Goal: Register for event/course

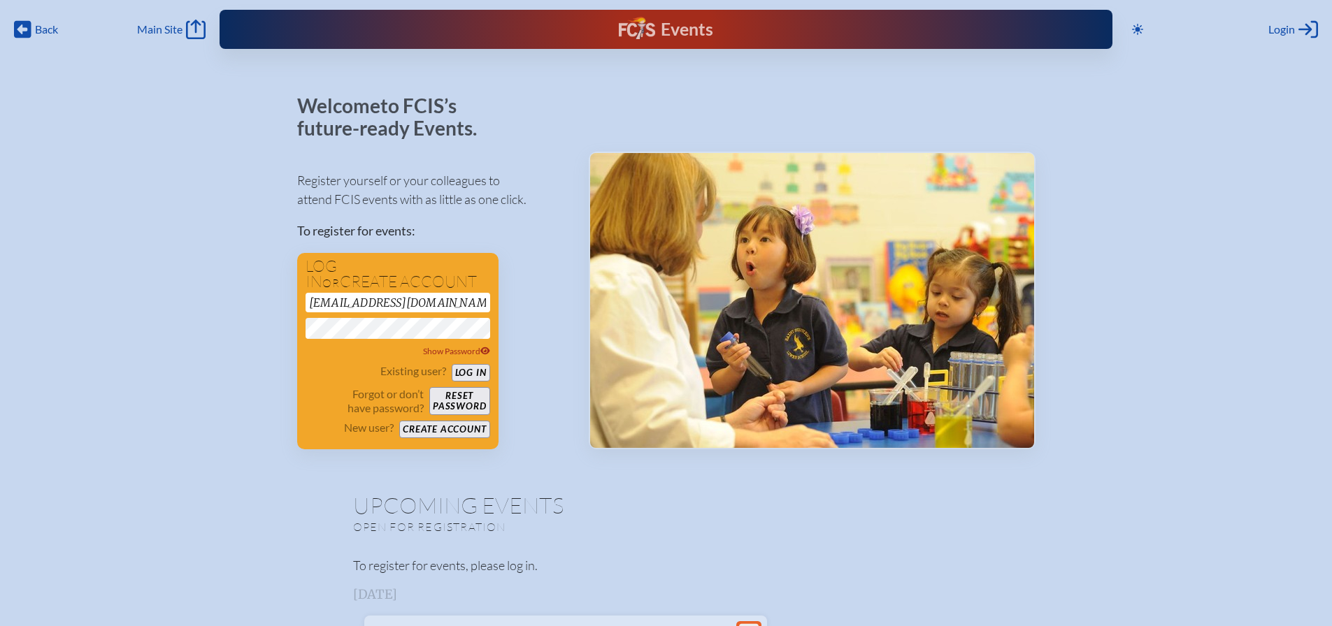
click at [524, 289] on div "Register yourself or your colleagues to attend FCIS events with as little as on…" at bounding box center [431, 304] width 269 height 291
click at [457, 351] on span "Show Password" at bounding box center [456, 351] width 67 height 10
click at [462, 373] on button "Log in" at bounding box center [471, 372] width 38 height 17
click at [372, 287] on h1 "Log in or create account" at bounding box center [398, 274] width 185 height 31
drag, startPoint x: 372, startPoint y: 298, endPoint x: 295, endPoint y: 301, distance: 77.0
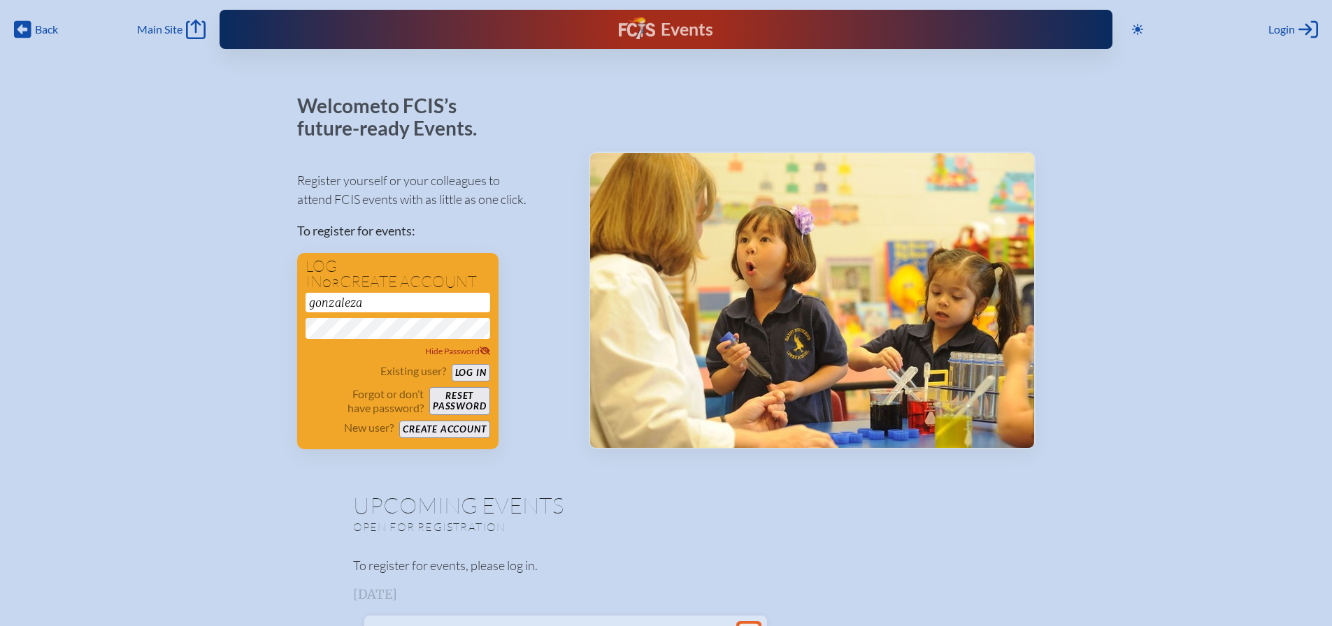
type input "[EMAIL_ADDRESS][DOMAIN_NAME]"
click at [466, 372] on button "Log in" at bounding box center [471, 372] width 38 height 17
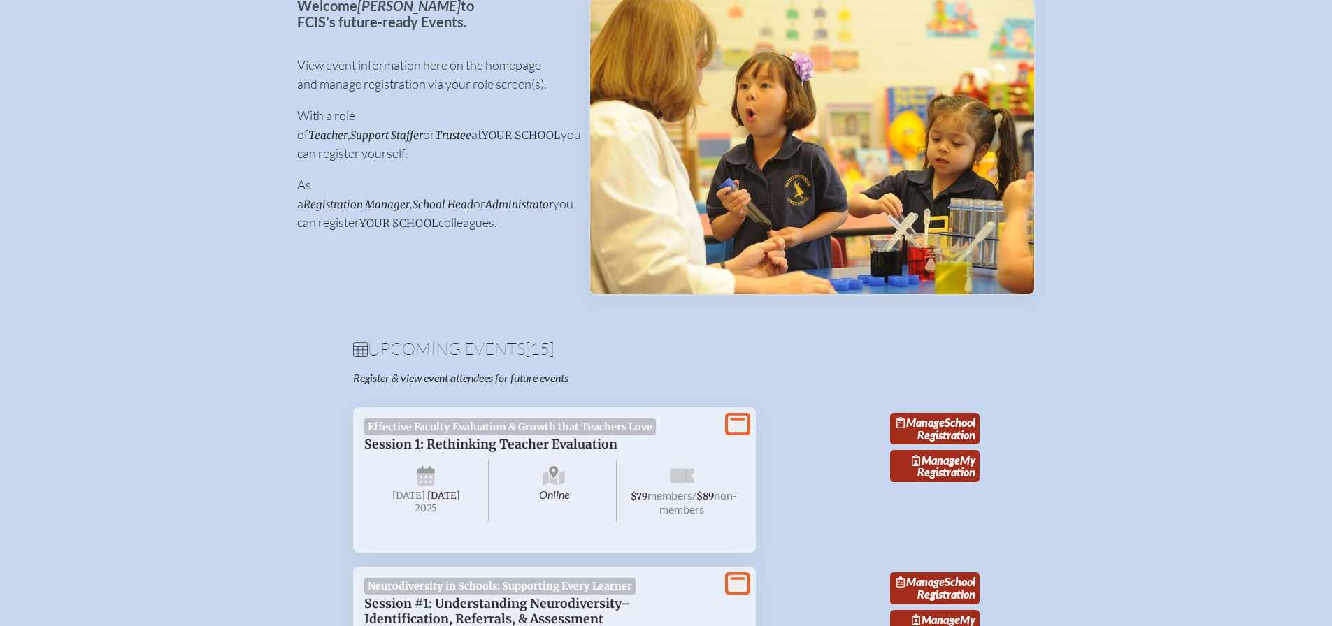
scroll to position [262, 0]
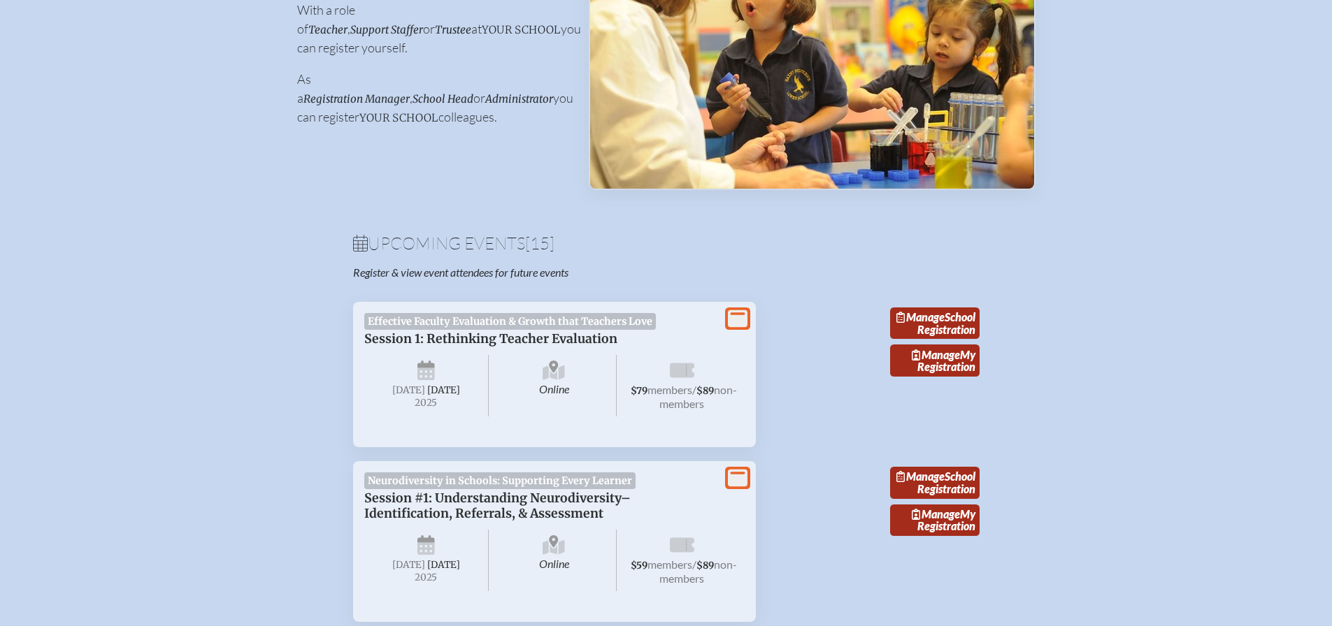
click at [357, 247] on icon at bounding box center [360, 243] width 15 height 17
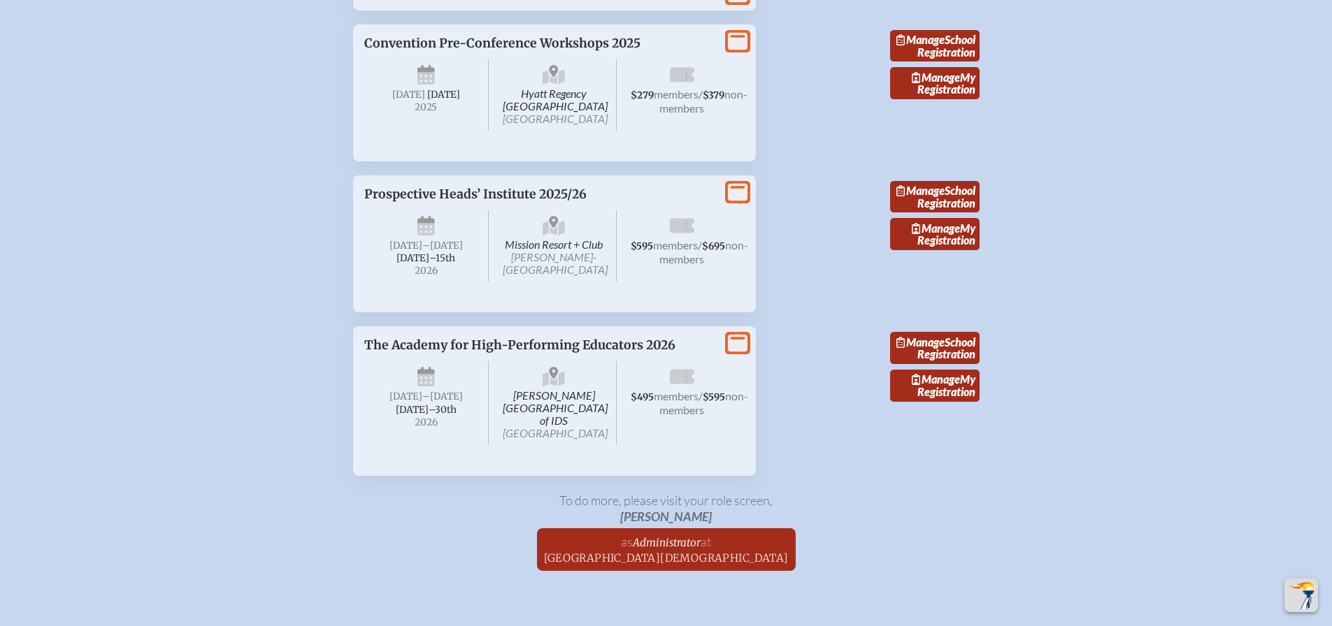
scroll to position [2779, 0]
click at [738, 201] on icon at bounding box center [738, 191] width 20 height 17
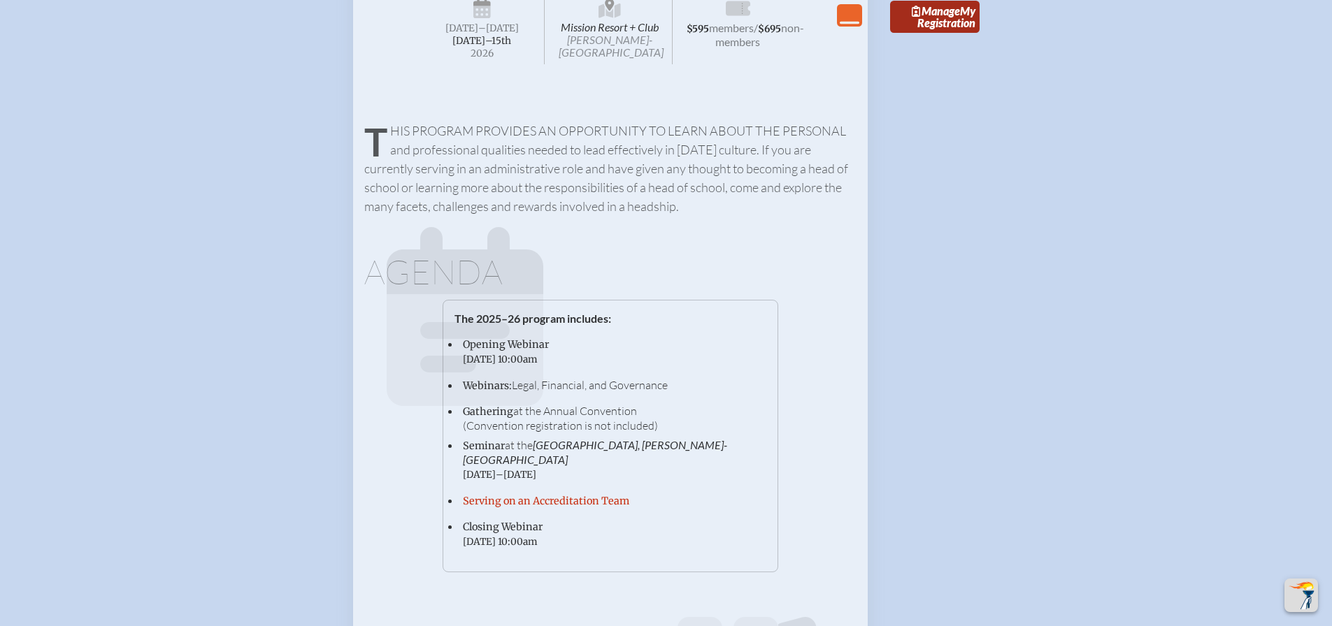
scroll to position [2936, 0]
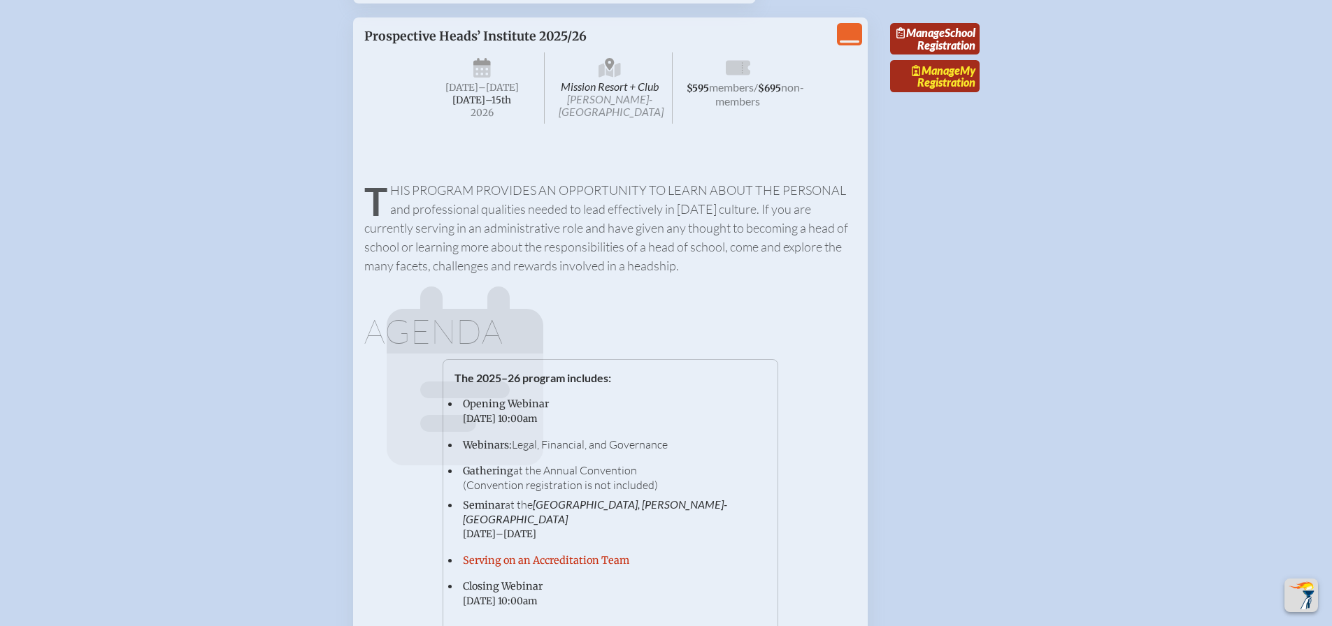
click at [961, 92] on link "Manage My Registration" at bounding box center [934, 76] width 89 height 32
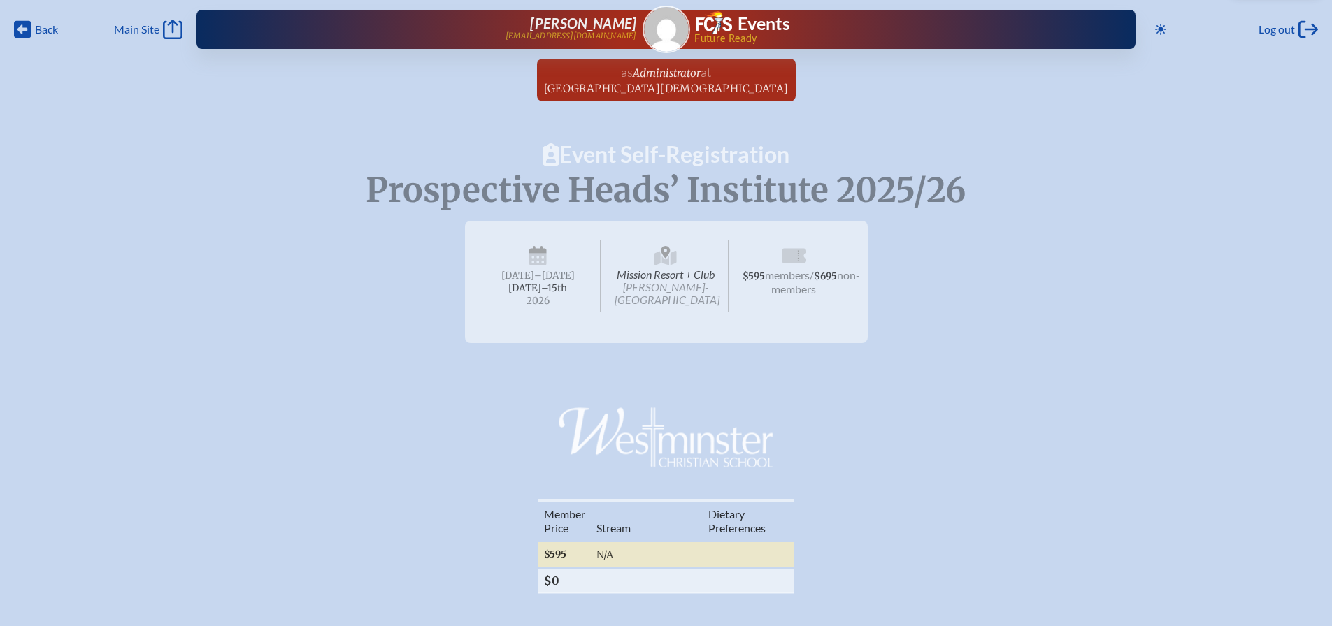
radio input "true"
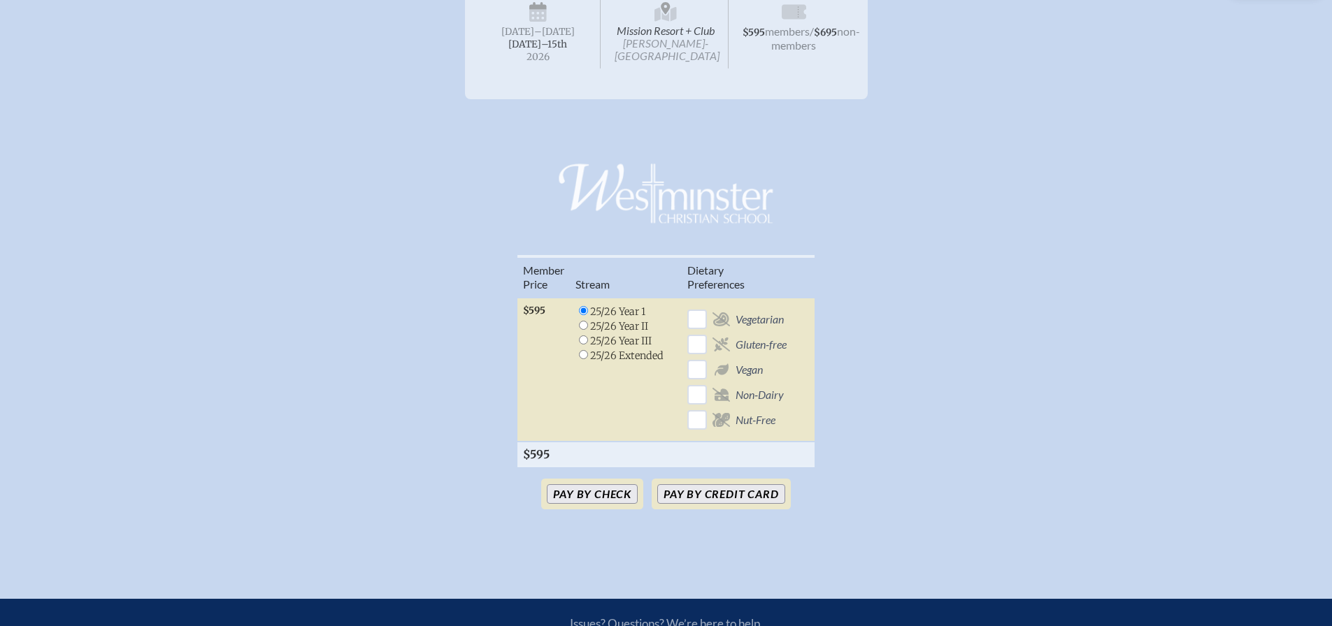
scroll to position [262, 0]
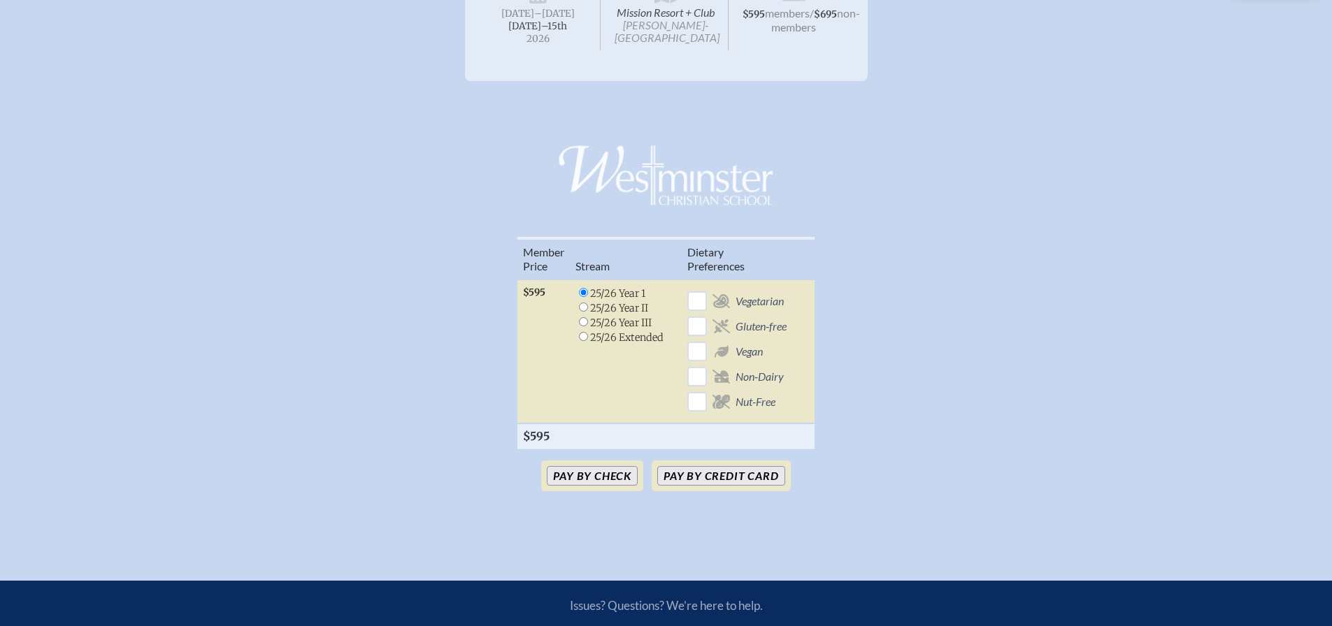
click at [584, 321] on input "radio" at bounding box center [583, 321] width 9 height 9
radio input "true"
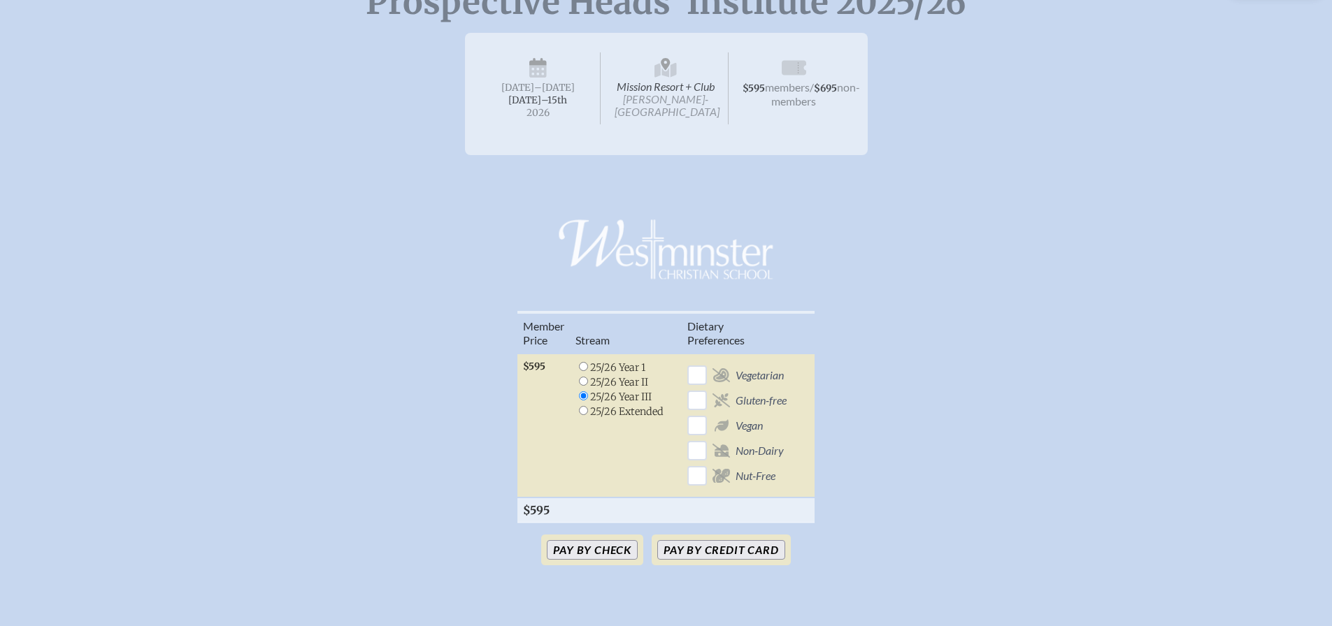
scroll to position [227, 0]
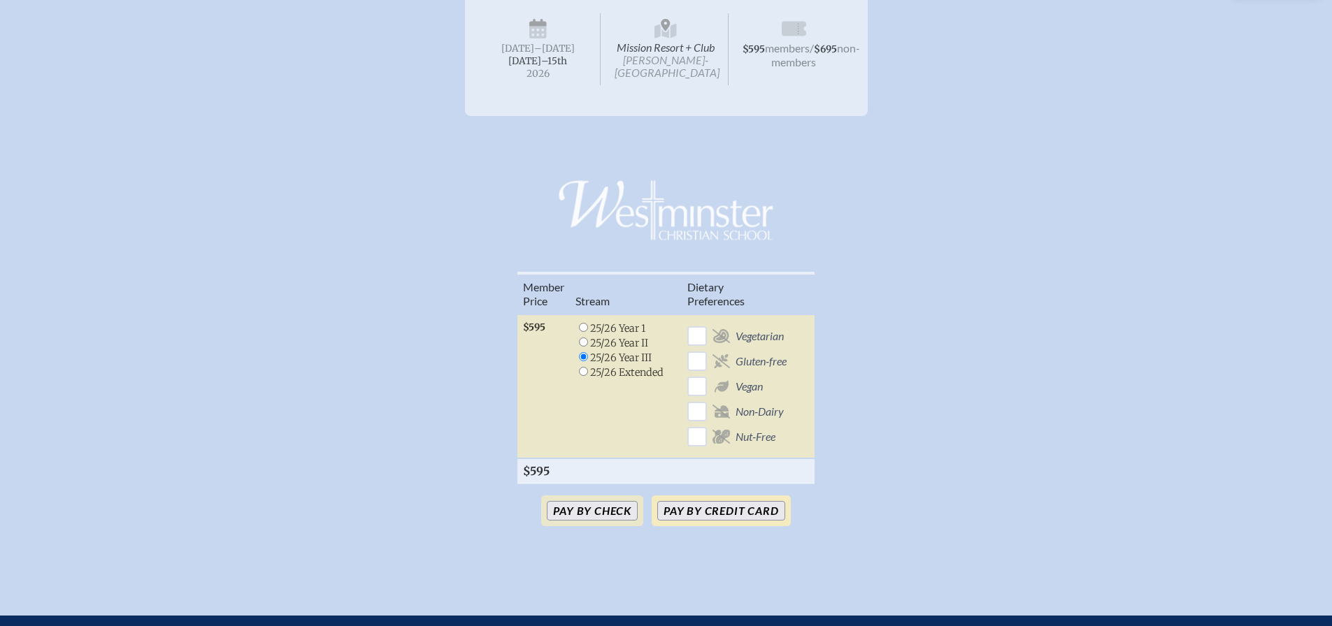
click at [718, 518] on button "Pay by Credit Card" at bounding box center [720, 511] width 127 height 20
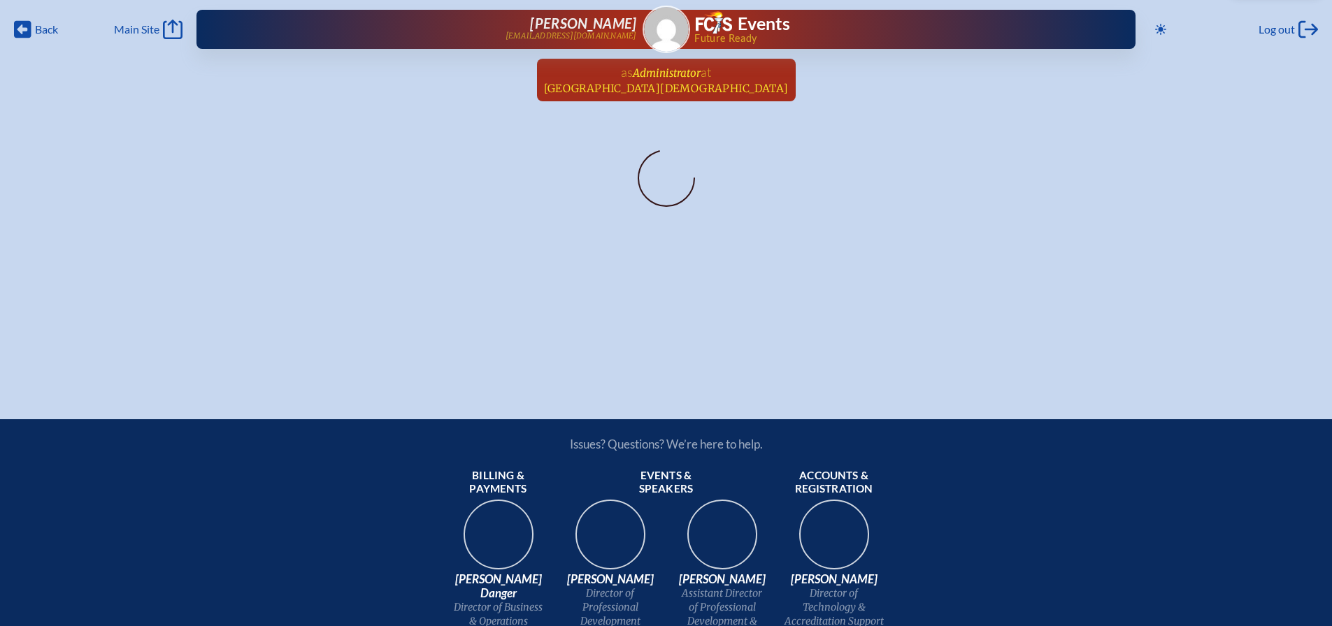
click at [585, 85] on span "[GEOGRAPHIC_DATA][DEMOGRAPHIC_DATA]" at bounding box center [666, 88] width 245 height 13
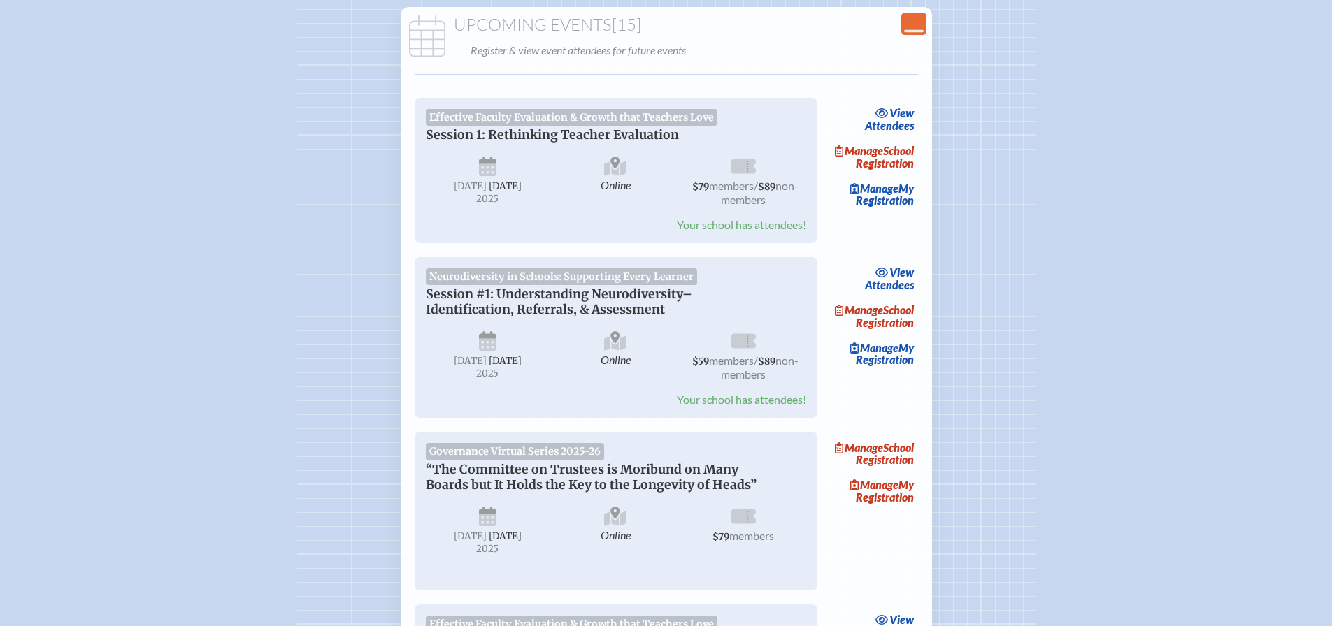
scroll to position [157, 0]
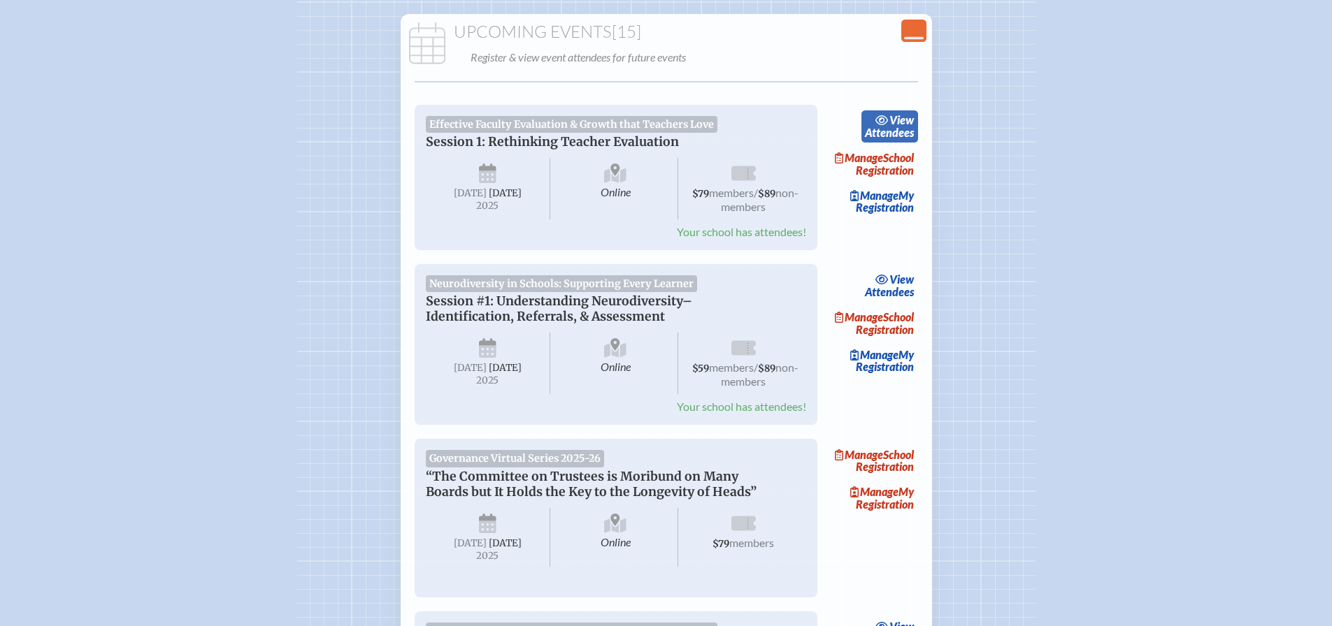
click at [898, 125] on span "view" at bounding box center [901, 119] width 24 height 13
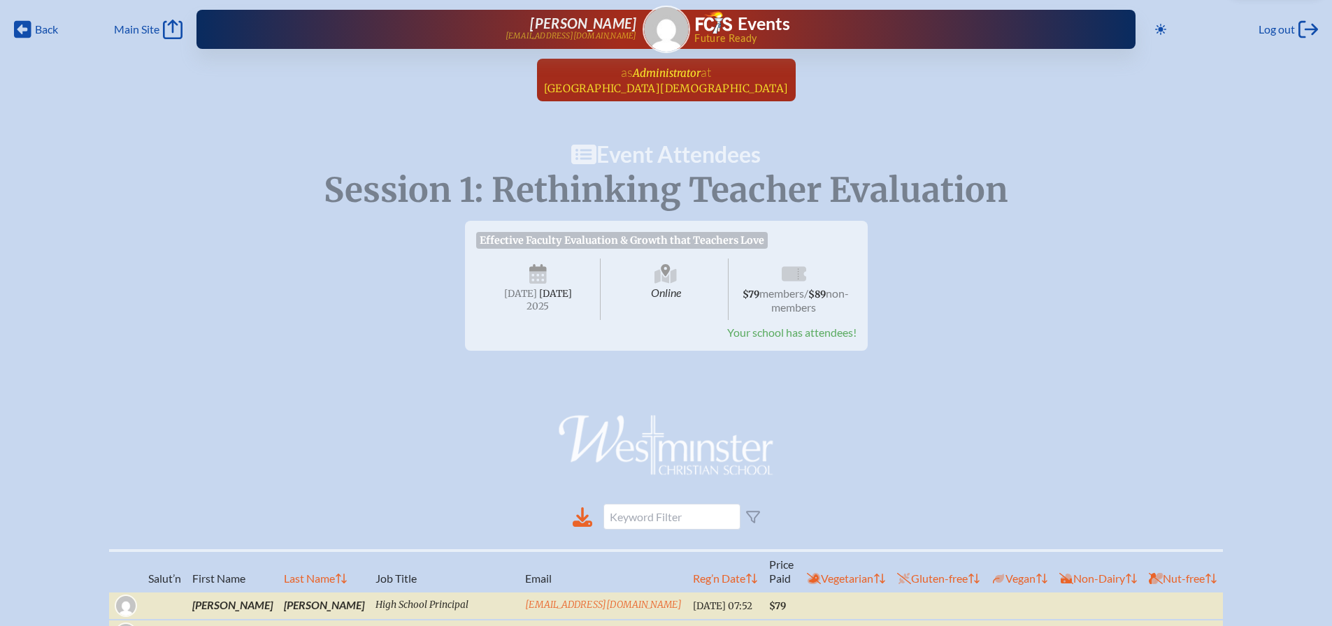
click at [634, 87] on span "[GEOGRAPHIC_DATA][DEMOGRAPHIC_DATA]" at bounding box center [666, 88] width 245 height 13
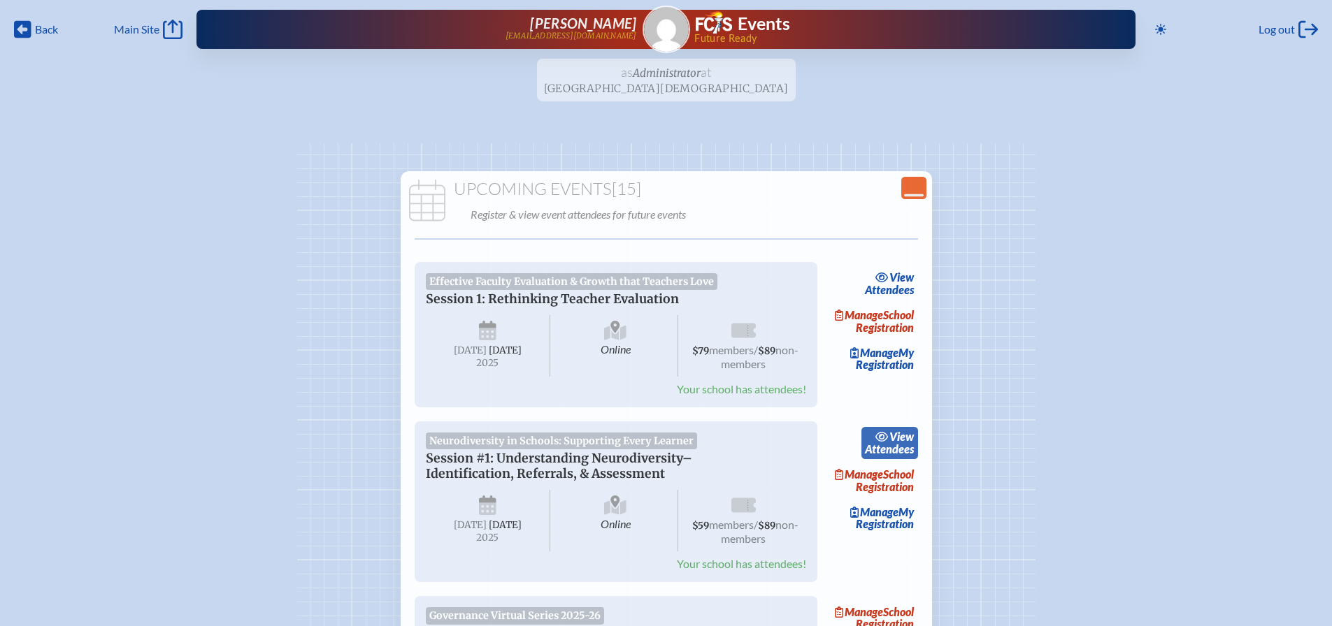
click at [887, 455] on link "view Attendees" at bounding box center [889, 443] width 57 height 32
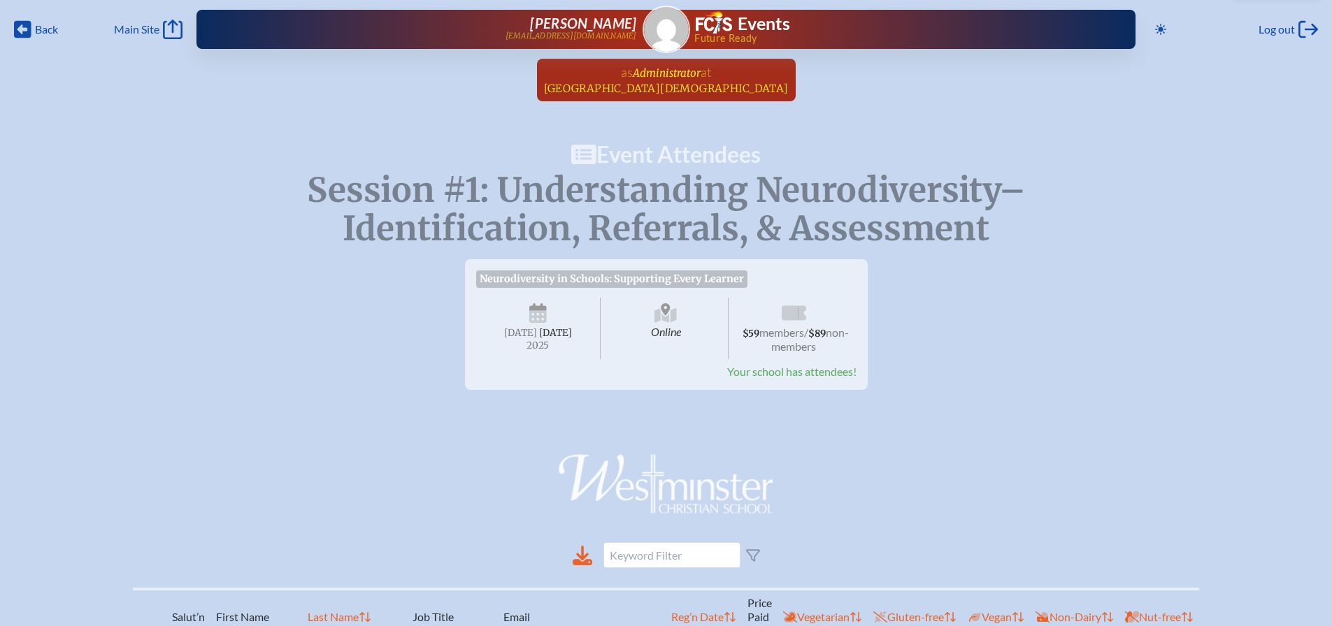
click at [580, 89] on span "[GEOGRAPHIC_DATA][DEMOGRAPHIC_DATA]" at bounding box center [666, 88] width 245 height 13
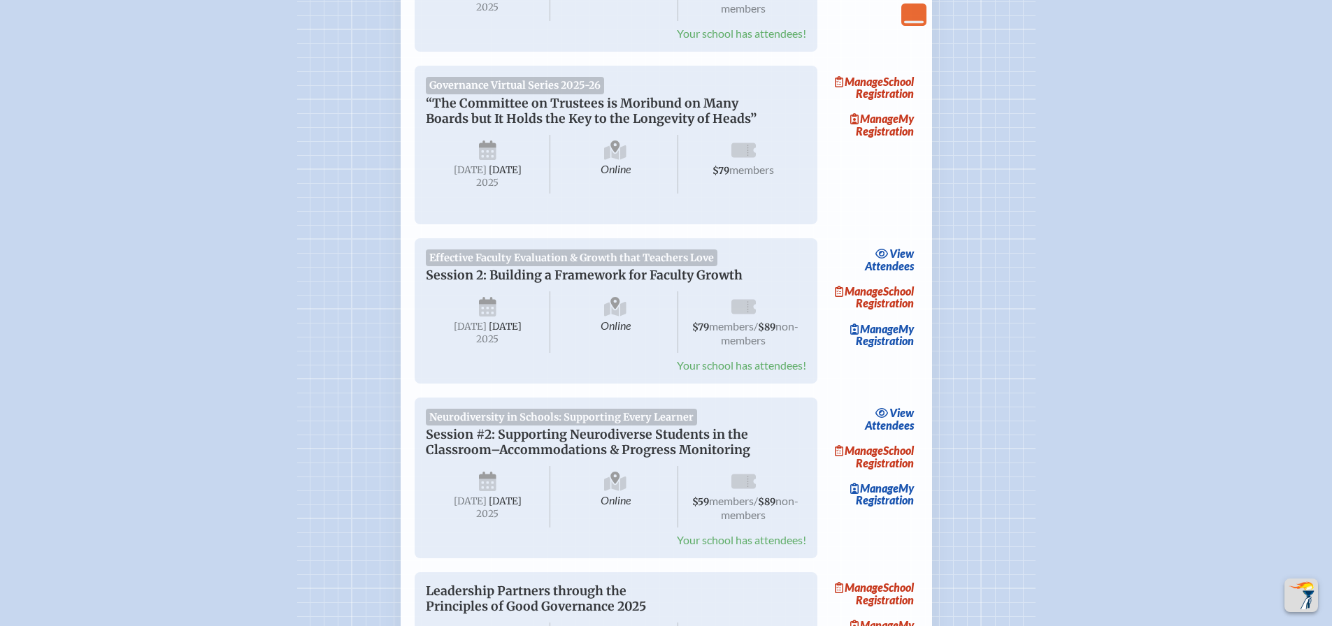
scroll to position [559, 0]
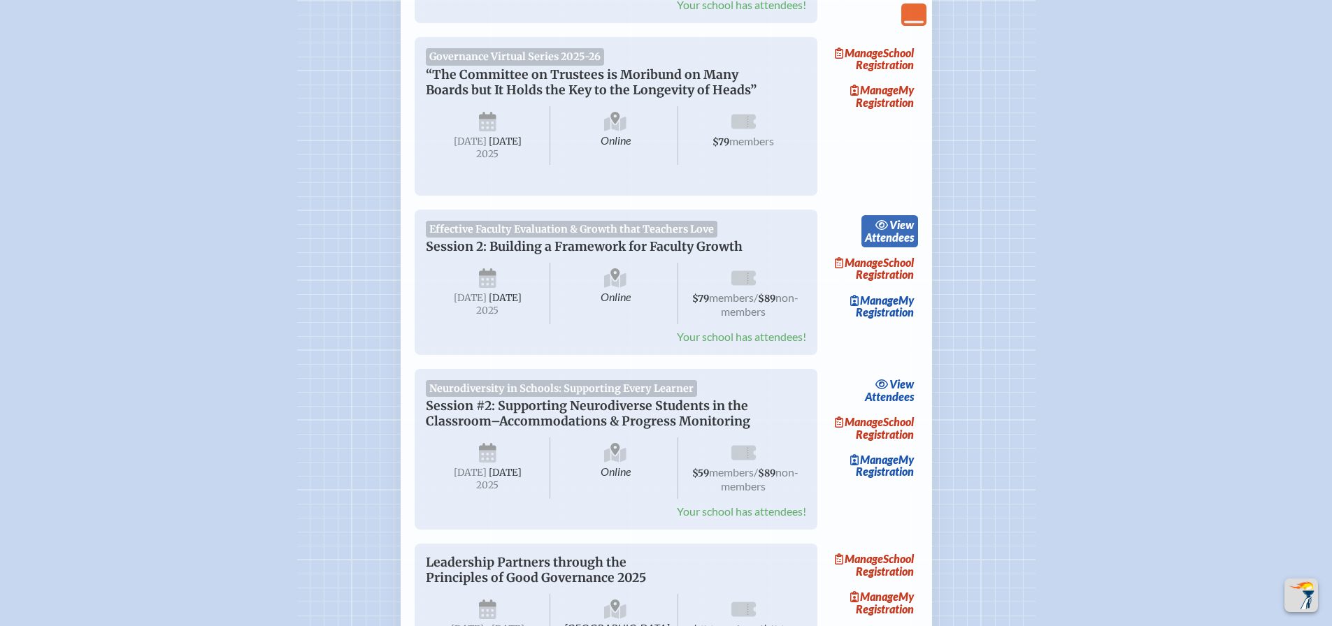
click at [902, 231] on span "view" at bounding box center [901, 224] width 24 height 13
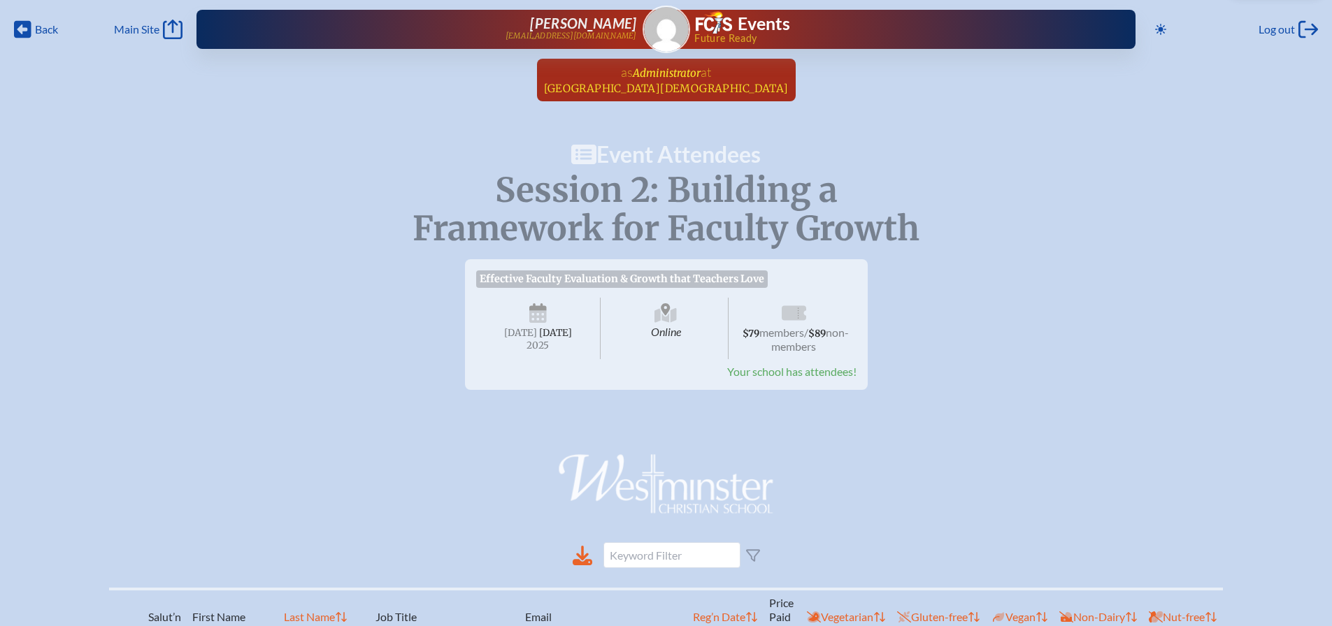
click at [592, 89] on span "[GEOGRAPHIC_DATA][DEMOGRAPHIC_DATA]" at bounding box center [666, 88] width 245 height 13
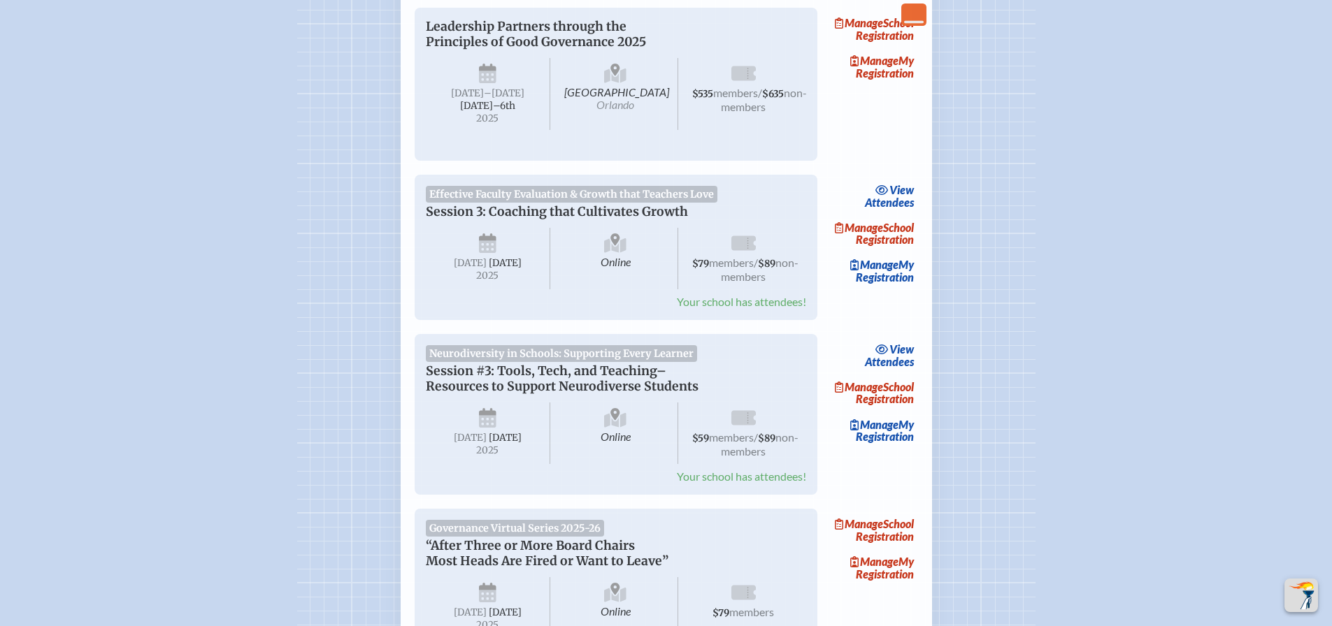
scroll to position [1101, 0]
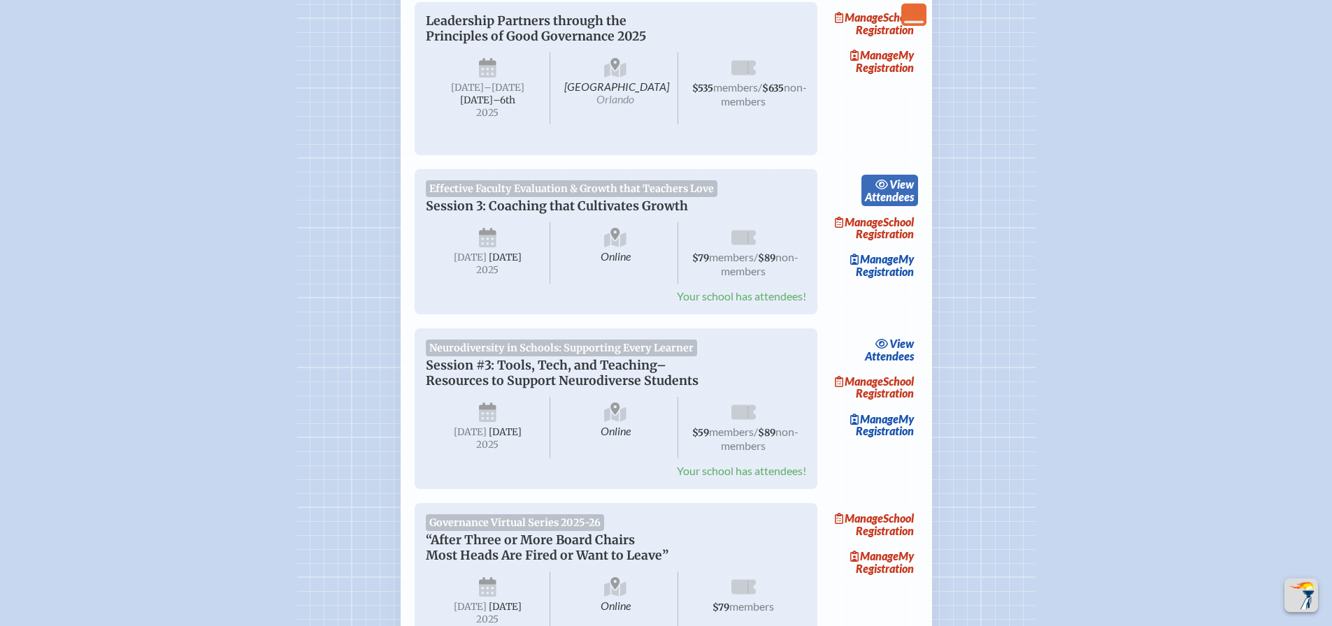
click at [880, 207] on link "view Attendees" at bounding box center [889, 191] width 57 height 32
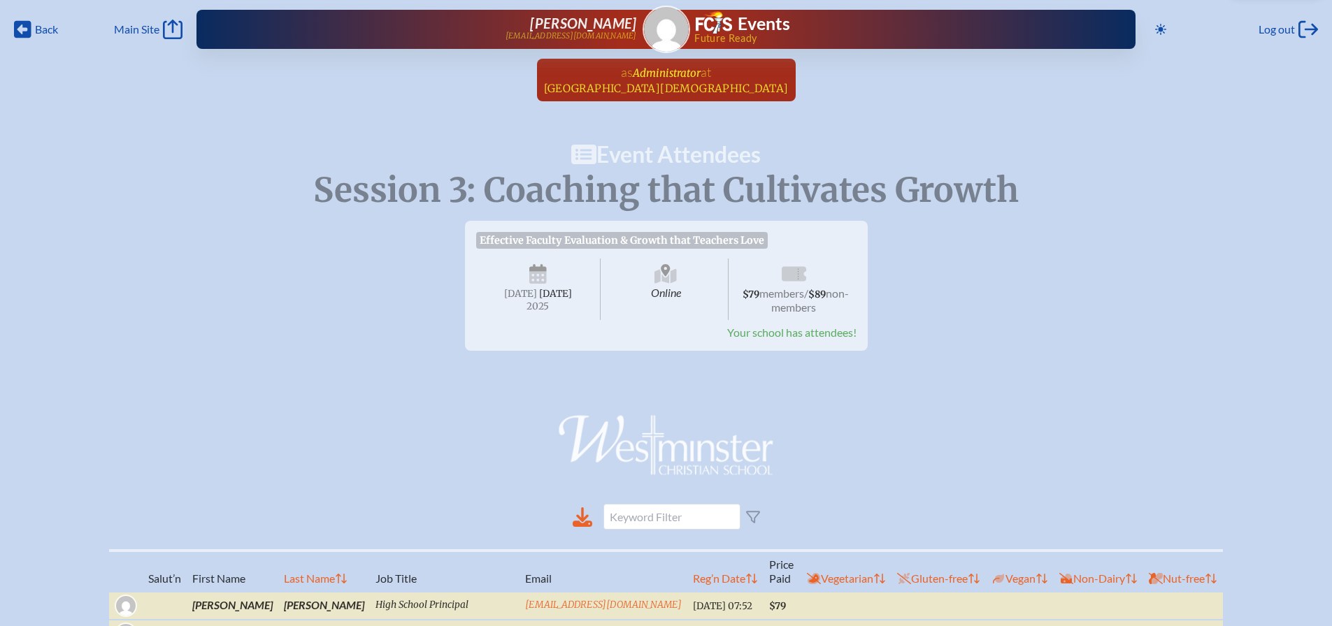
click at [621, 89] on span "[GEOGRAPHIC_DATA][DEMOGRAPHIC_DATA]" at bounding box center [666, 88] width 245 height 13
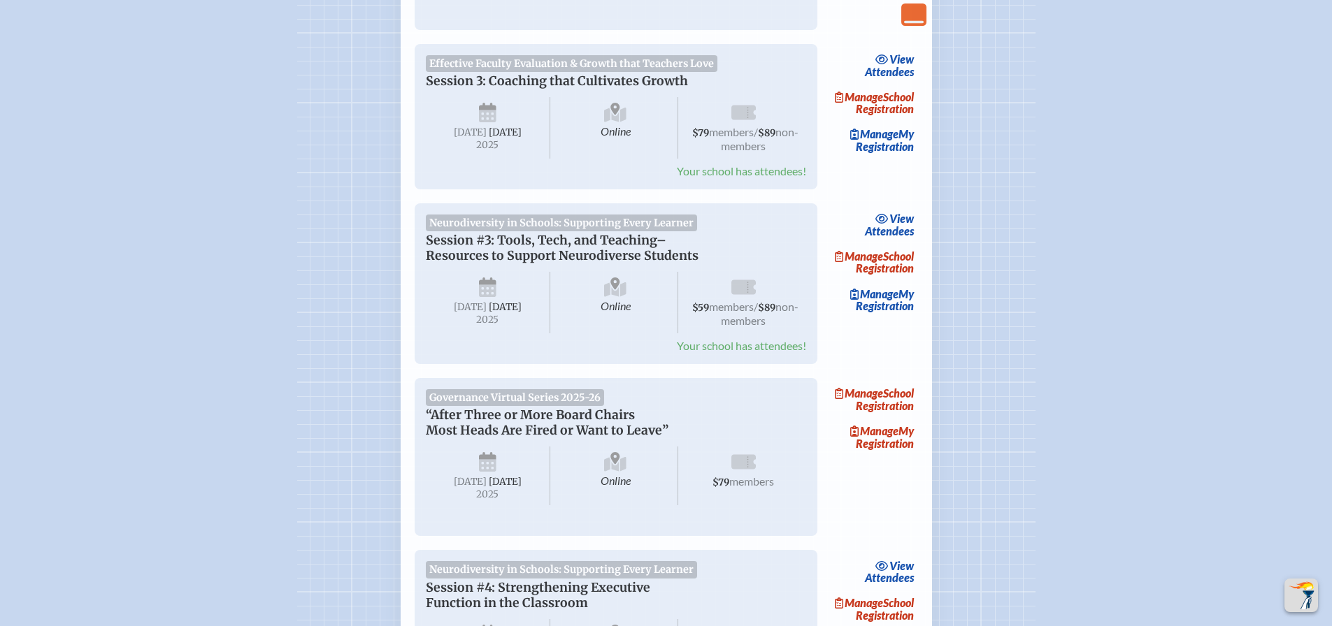
scroll to position [1258, 0]
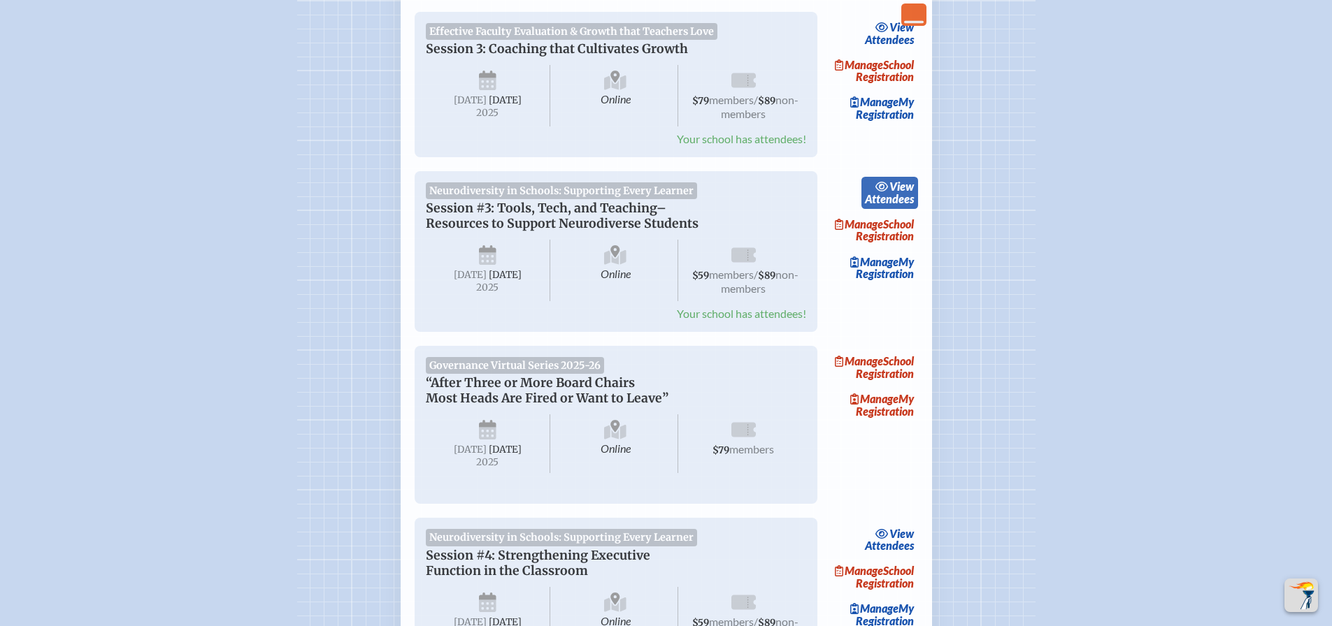
click at [890, 209] on link "view Attendees" at bounding box center [889, 193] width 57 height 32
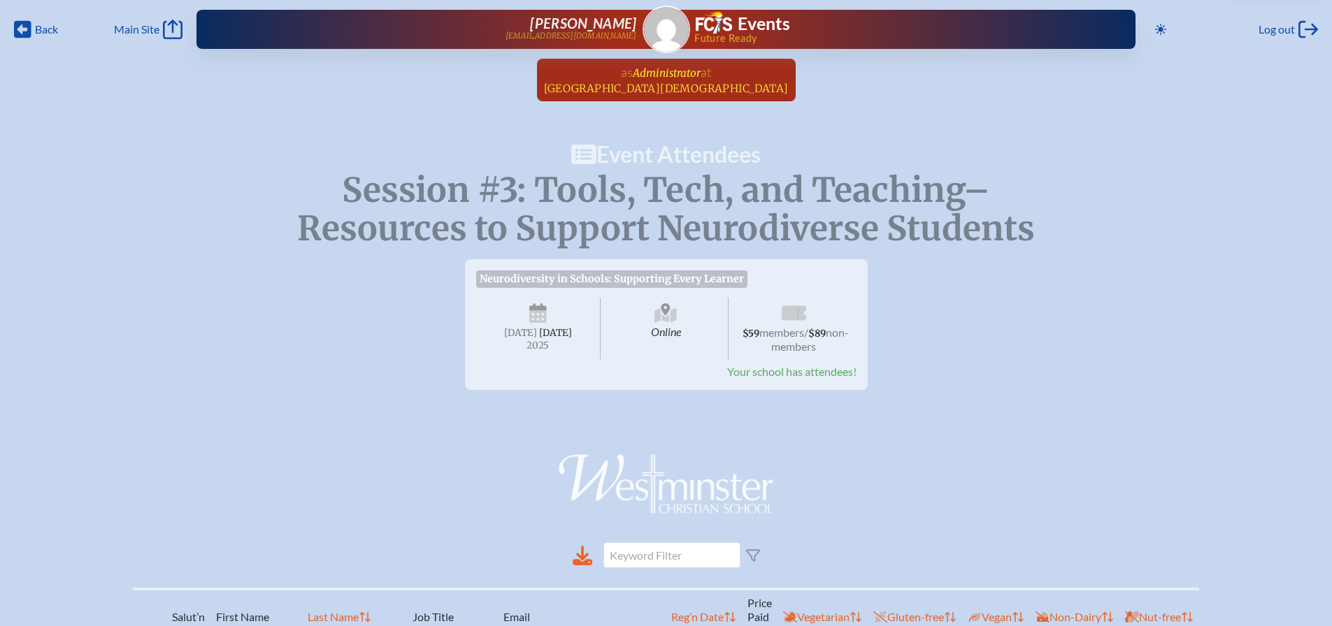
click at [626, 89] on span "[GEOGRAPHIC_DATA][DEMOGRAPHIC_DATA]" at bounding box center [666, 88] width 245 height 13
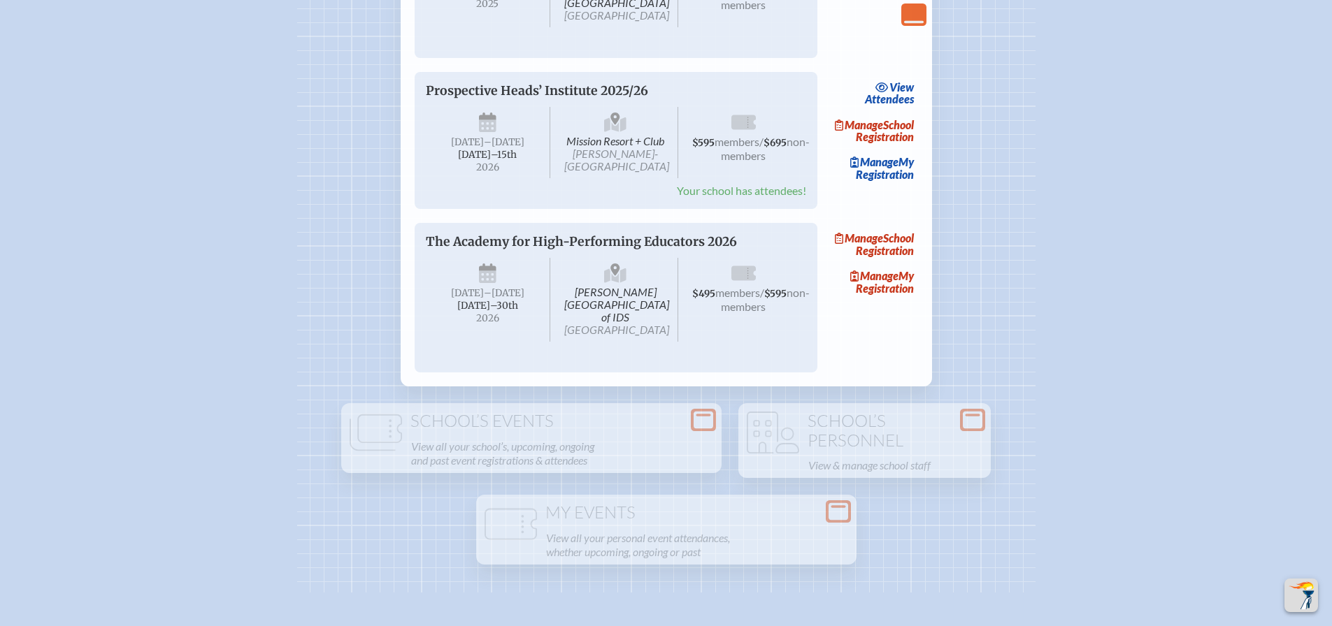
scroll to position [2552, 0]
click at [896, 109] on link "view Attendees" at bounding box center [889, 93] width 57 height 32
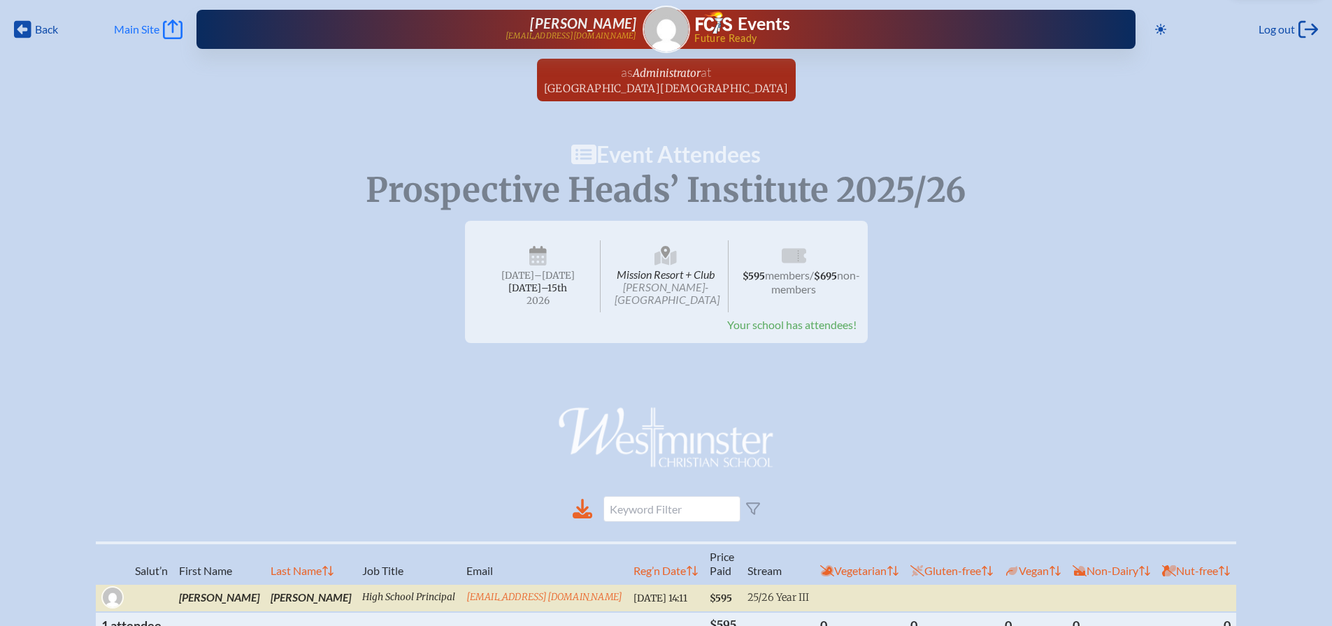
click at [138, 28] on span "Main Site" at bounding box center [136, 29] width 45 height 14
